Goal: Task Accomplishment & Management: Manage account settings

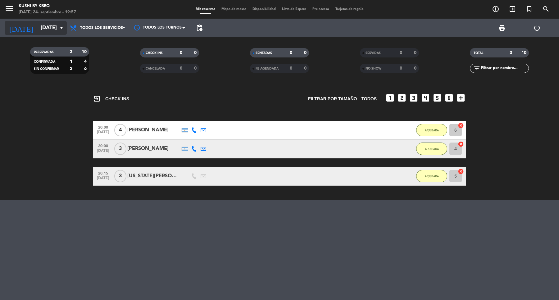
click at [38, 29] on input "[DATE]" at bounding box center [71, 28] width 66 height 12
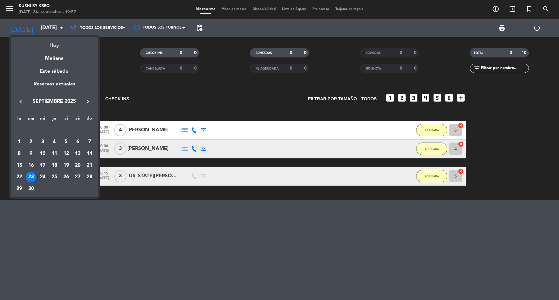
click at [50, 43] on div "Hoy" at bounding box center [54, 43] width 87 height 13
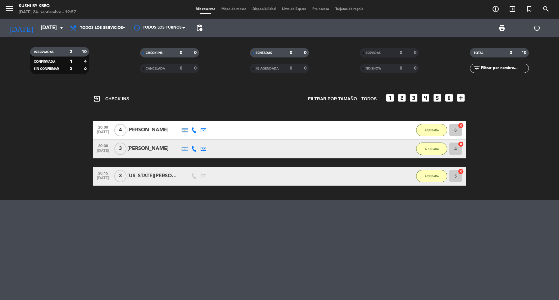
type input "[DATE]"
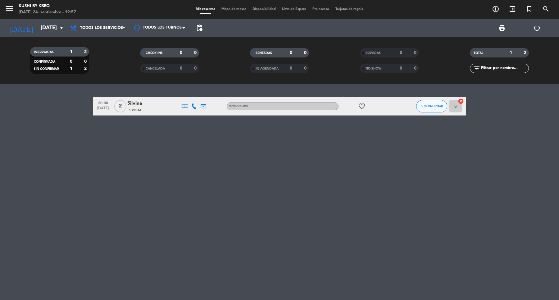
click at [43, 182] on div "20:00 [DATE] 2 [PERSON_NAME] 1 Visita TENEDOR LIBRE favorite_border SIN CONFIRM…" at bounding box center [279, 192] width 559 height 216
click at [23, 220] on div "20:00 [DATE] 2 [PERSON_NAME] 1 Visita TENEDOR LIBRE favorite_border SIN CONFIRM…" at bounding box center [279, 192] width 559 height 216
click at [61, 214] on div "20:00 [DATE] 2 [PERSON_NAME] 1 Visita TENEDOR LIBRE favorite_border SIN CONFIRM…" at bounding box center [279, 192] width 559 height 216
click at [432, 104] on span "SIN CONFIRMAR" at bounding box center [432, 105] width 22 height 3
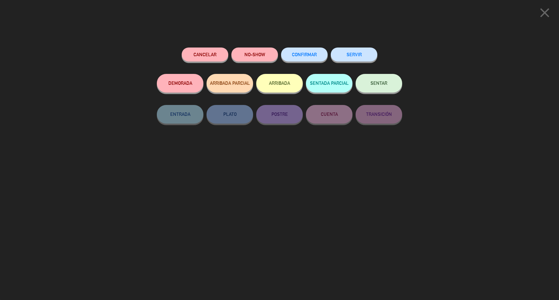
click at [308, 52] on button "CONFIRMAR" at bounding box center [304, 55] width 47 height 14
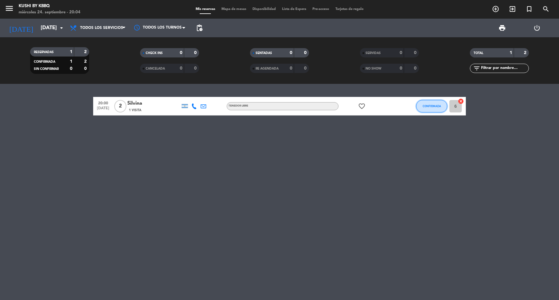
click at [423, 107] on span "CONFIRMADA" at bounding box center [432, 105] width 18 height 3
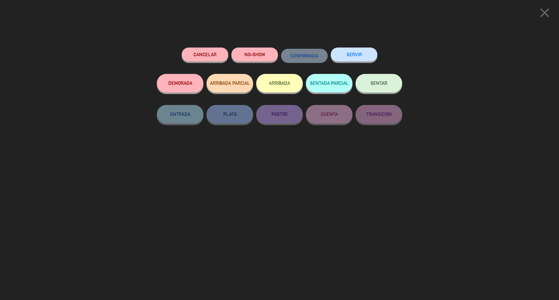
click at [271, 86] on button "ARRIBADA" at bounding box center [279, 83] width 47 height 19
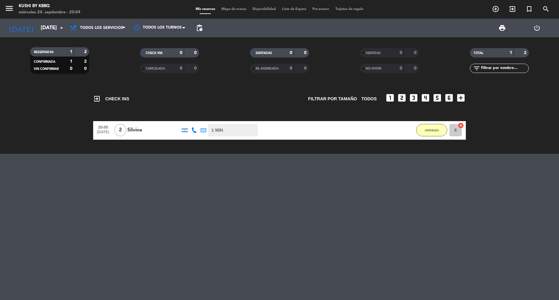
click at [479, 134] on bookings-row "20:00 [DATE] 2 [PERSON_NAME] 1 MIN / 6:14 H sms ARRIBADA 6 cancel" at bounding box center [279, 130] width 559 height 19
